Goal: Check status: Check status

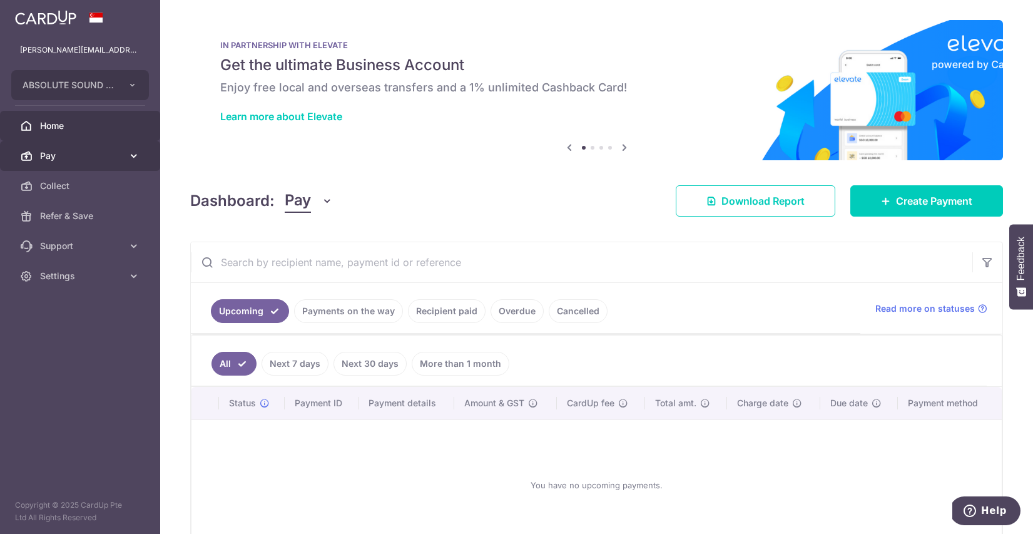
click at [94, 153] on span "Pay" at bounding box center [81, 156] width 83 height 13
click at [94, 155] on span "Pay" at bounding box center [81, 156] width 83 height 13
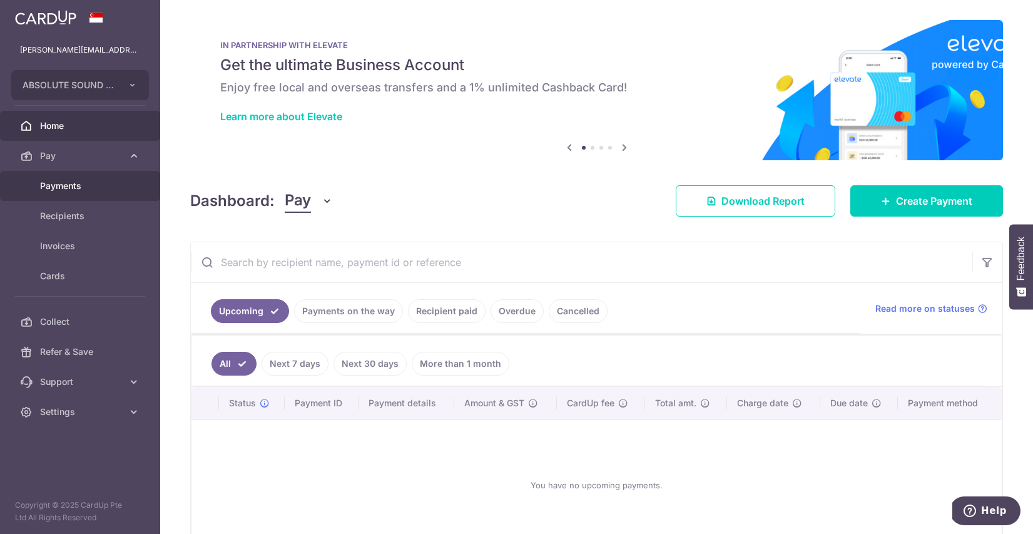
click at [90, 196] on link "Payments" at bounding box center [80, 186] width 160 height 30
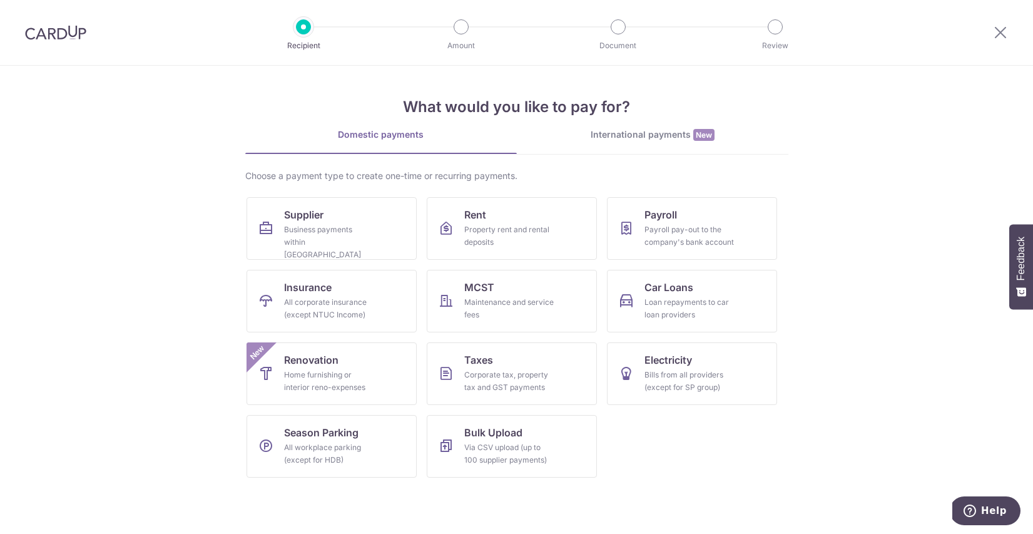
click at [53, 37] on img at bounding box center [55, 32] width 61 height 15
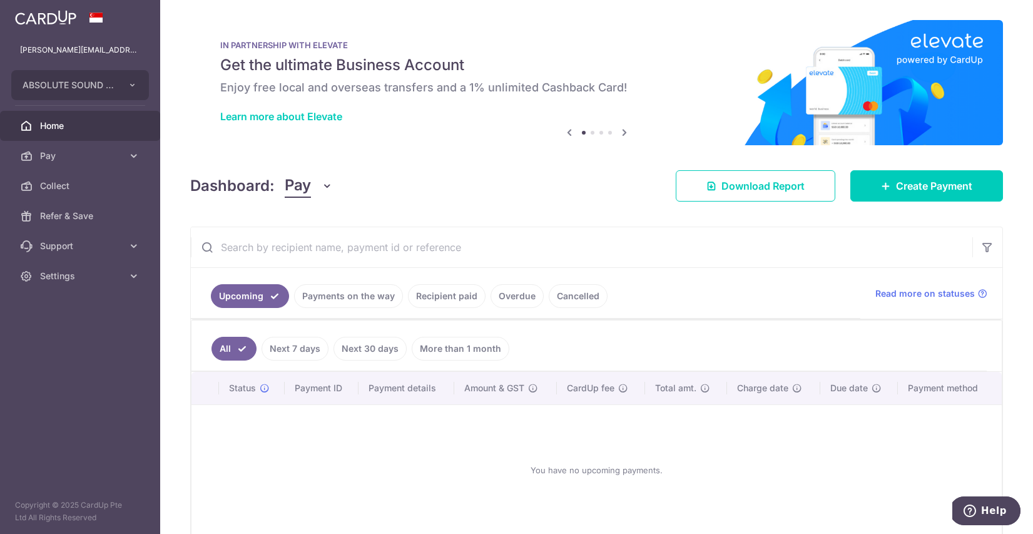
click at [366, 293] on link "Payments on the way" at bounding box center [348, 296] width 109 height 24
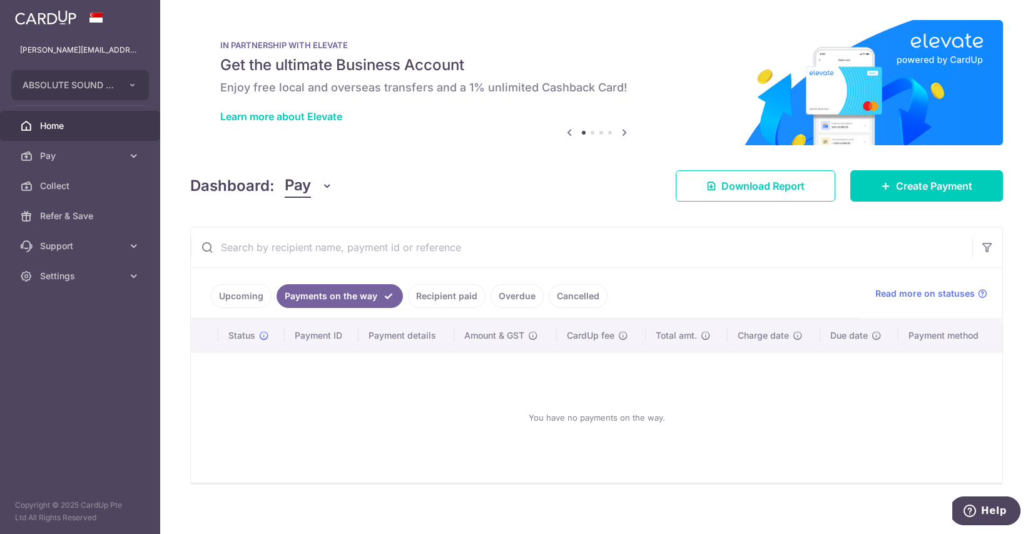
click at [449, 292] on link "Recipient paid" at bounding box center [447, 296] width 78 height 24
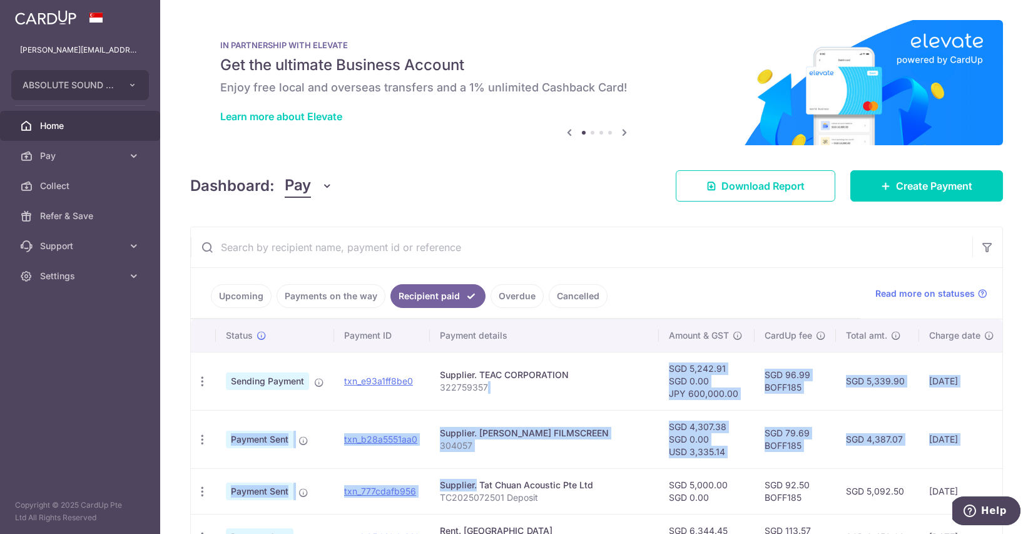
drag, startPoint x: 722, startPoint y: 464, endPoint x: 513, endPoint y: 402, distance: 218.7
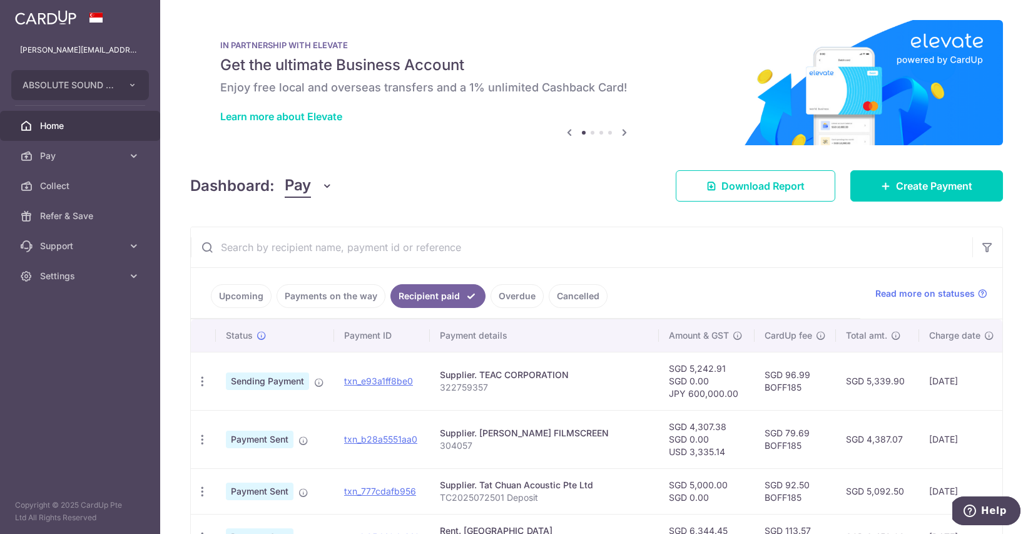
click at [593, 377] on div "Supplier. TEAC CORPORATION" at bounding box center [544, 375] width 209 height 13
